Goal: Task Accomplishment & Management: Manage account settings

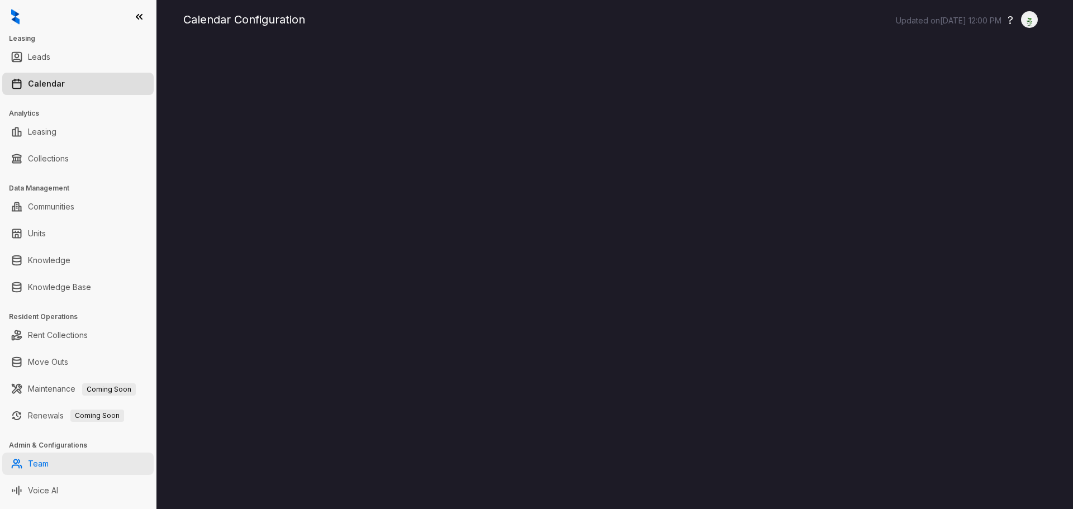
click at [35, 467] on link "Team" at bounding box center [38, 464] width 21 height 22
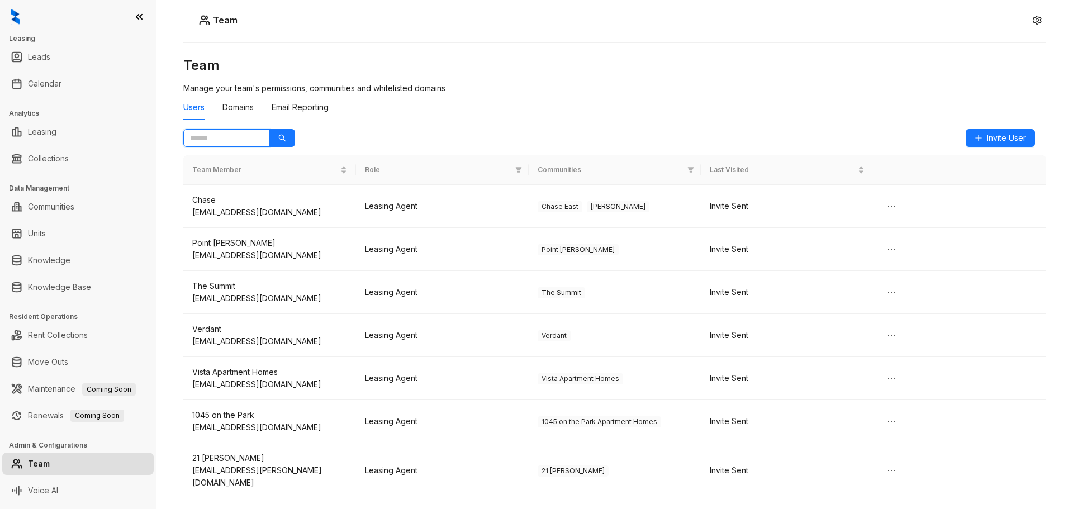
click at [230, 135] on input "text" at bounding box center [222, 138] width 64 height 12
type input "*****"
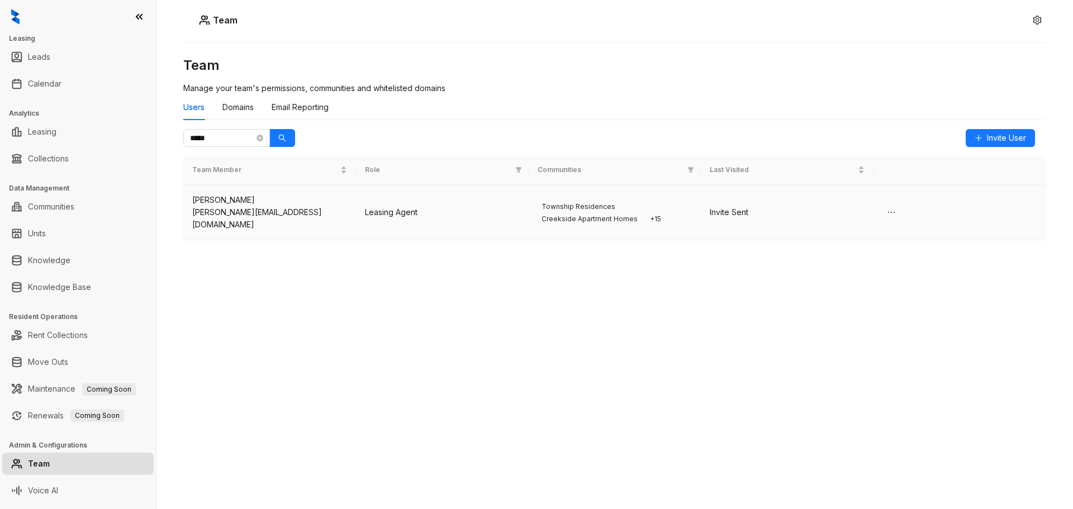
click at [278, 205] on div "[PERSON_NAME]" at bounding box center [269, 200] width 155 height 12
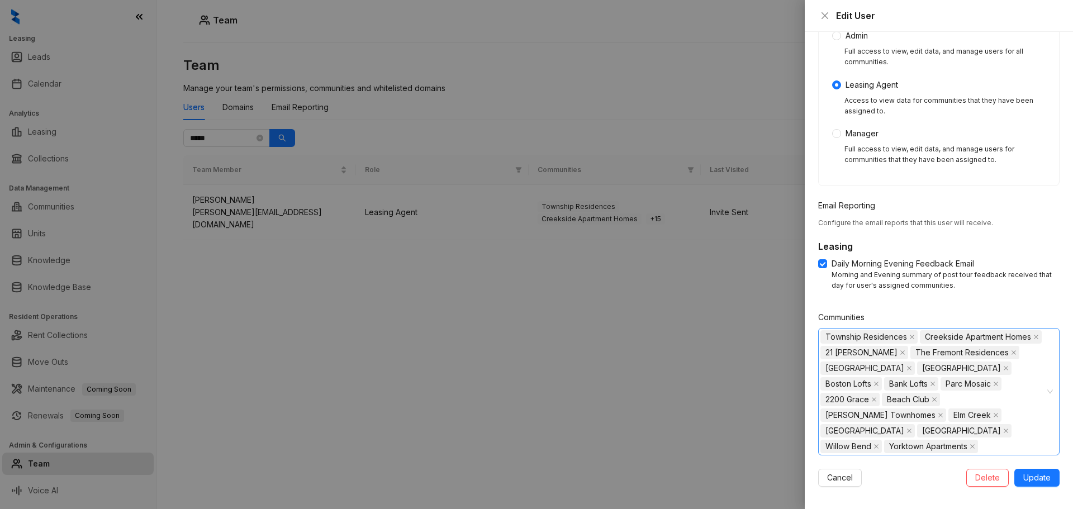
scroll to position [167, 0]
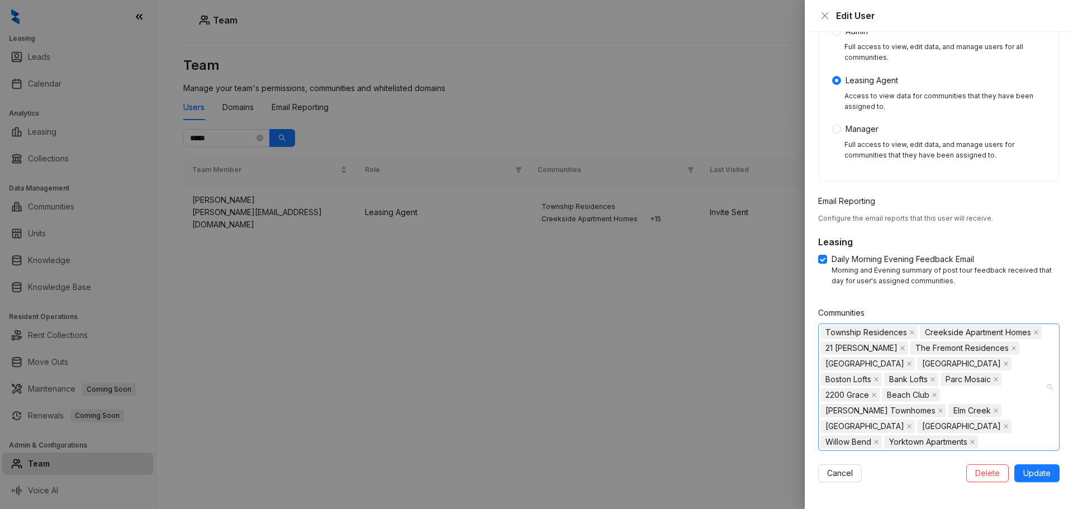
click at [1043, 385] on div "[GEOGRAPHIC_DATA] Homes 21 [PERSON_NAME] [GEOGRAPHIC_DATA] [GEOGRAPHIC_DATA] [G…" at bounding box center [938, 386] width 241 height 127
click at [826, 464] on icon "caret-down" at bounding box center [827, 466] width 2 height 4
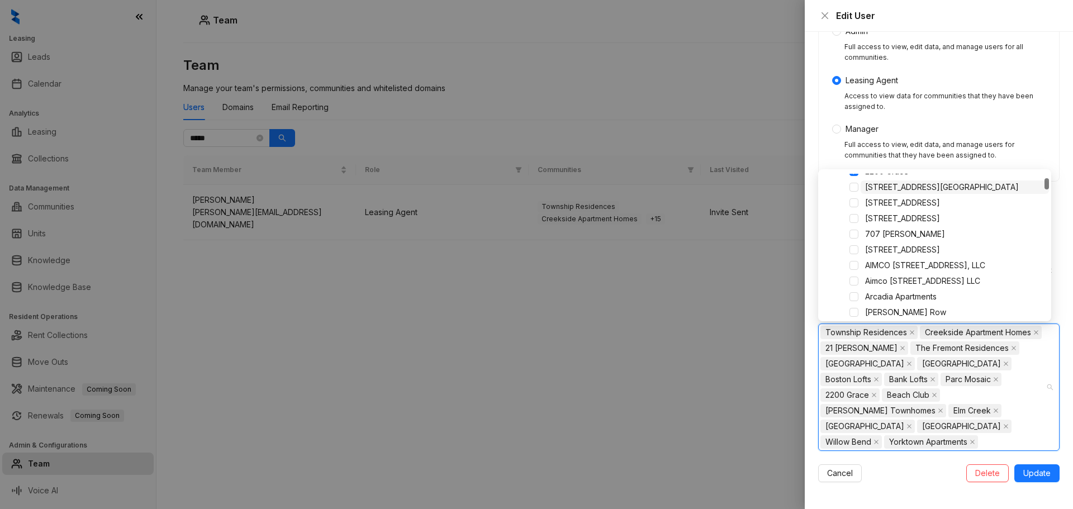
scroll to position [112, 0]
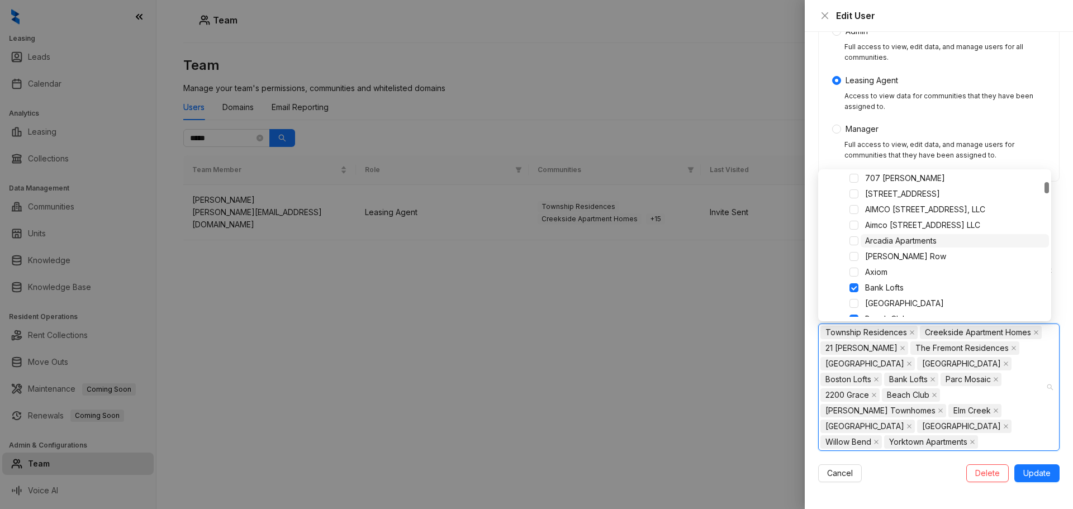
click at [898, 241] on span "Arcadia Apartments" at bounding box center [901, 240] width 72 height 9
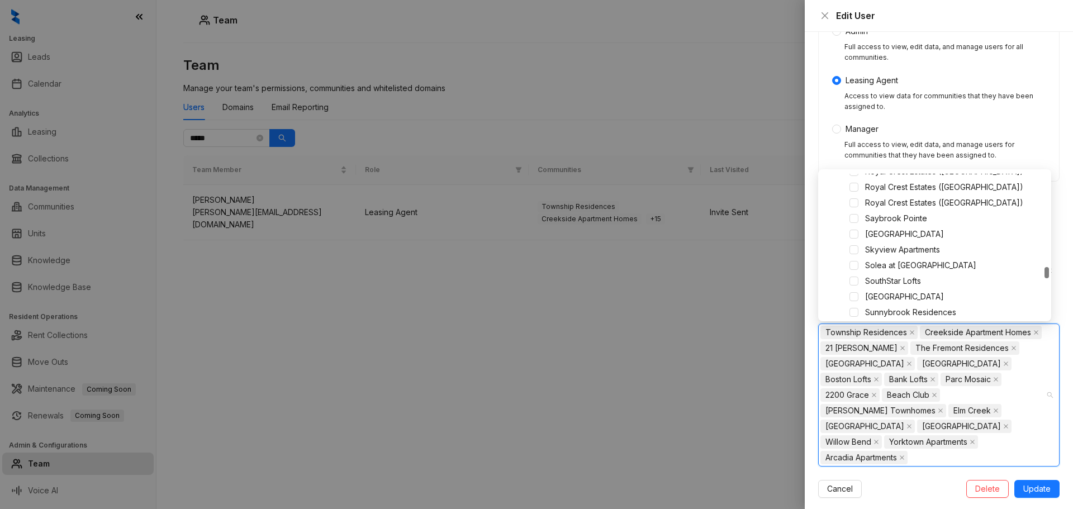
scroll to position [1229, 0]
click at [903, 246] on span "Skyview Apartments" at bounding box center [902, 249] width 75 height 9
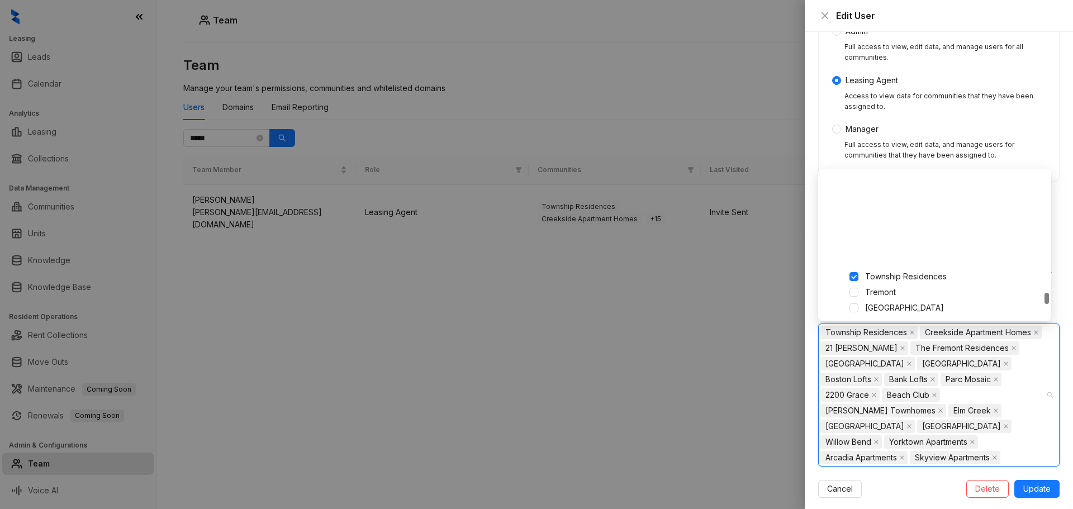
scroll to position [1564, 0]
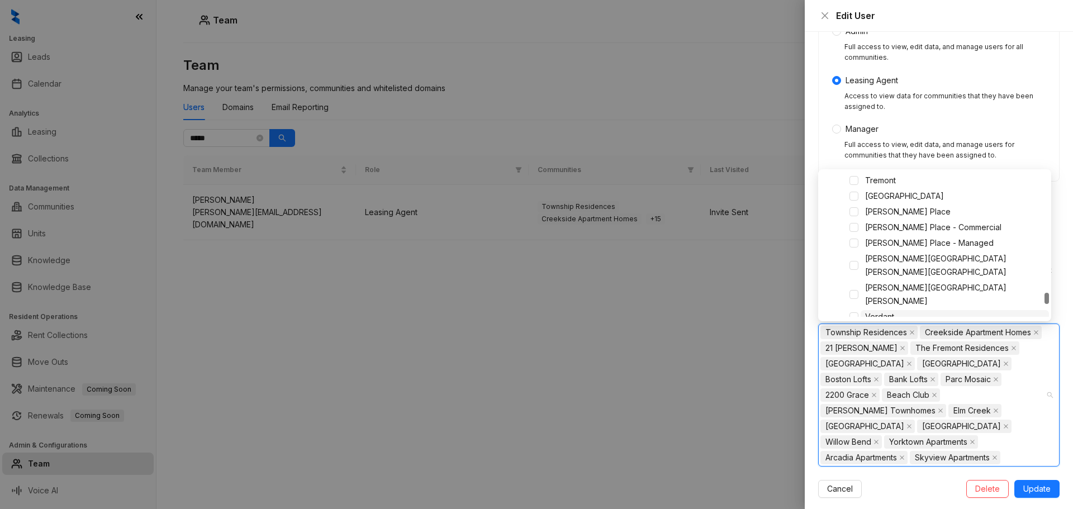
click at [875, 312] on span "Verdant" at bounding box center [879, 316] width 29 height 9
click at [887, 327] on span "Verona Apartments" at bounding box center [900, 331] width 70 height 9
click at [1024, 506] on span "Update" at bounding box center [1036, 504] width 27 height 12
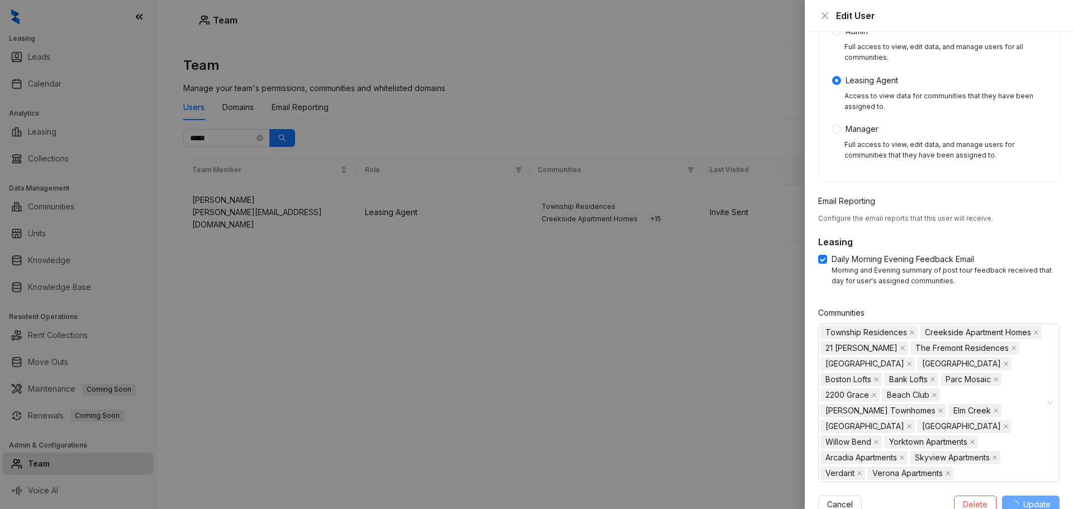
scroll to position [136, 0]
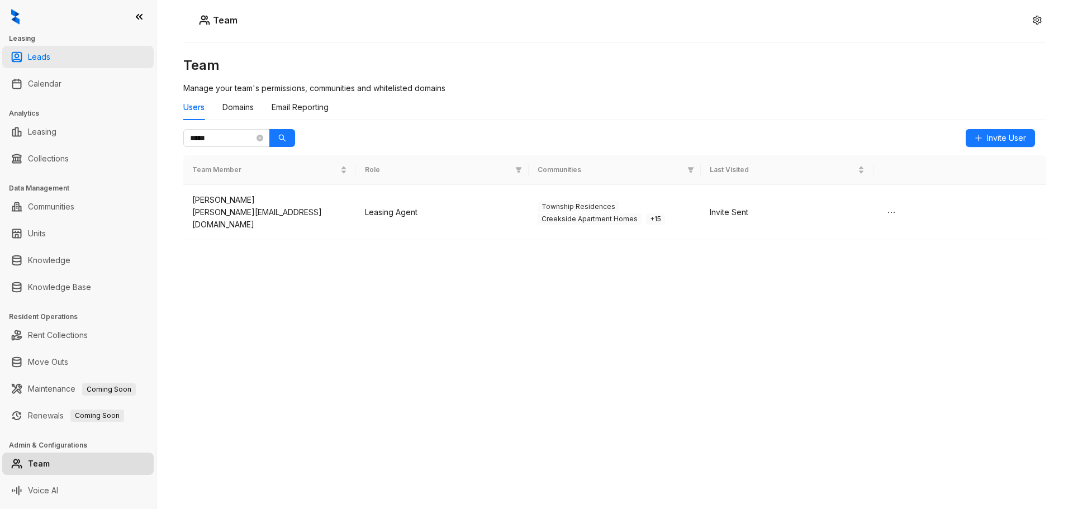
click at [50, 58] on link "Leads" at bounding box center [39, 57] width 22 height 22
click at [49, 82] on link "Calendar" at bounding box center [45, 84] width 34 height 22
